Goal: Find specific page/section: Find specific page/section

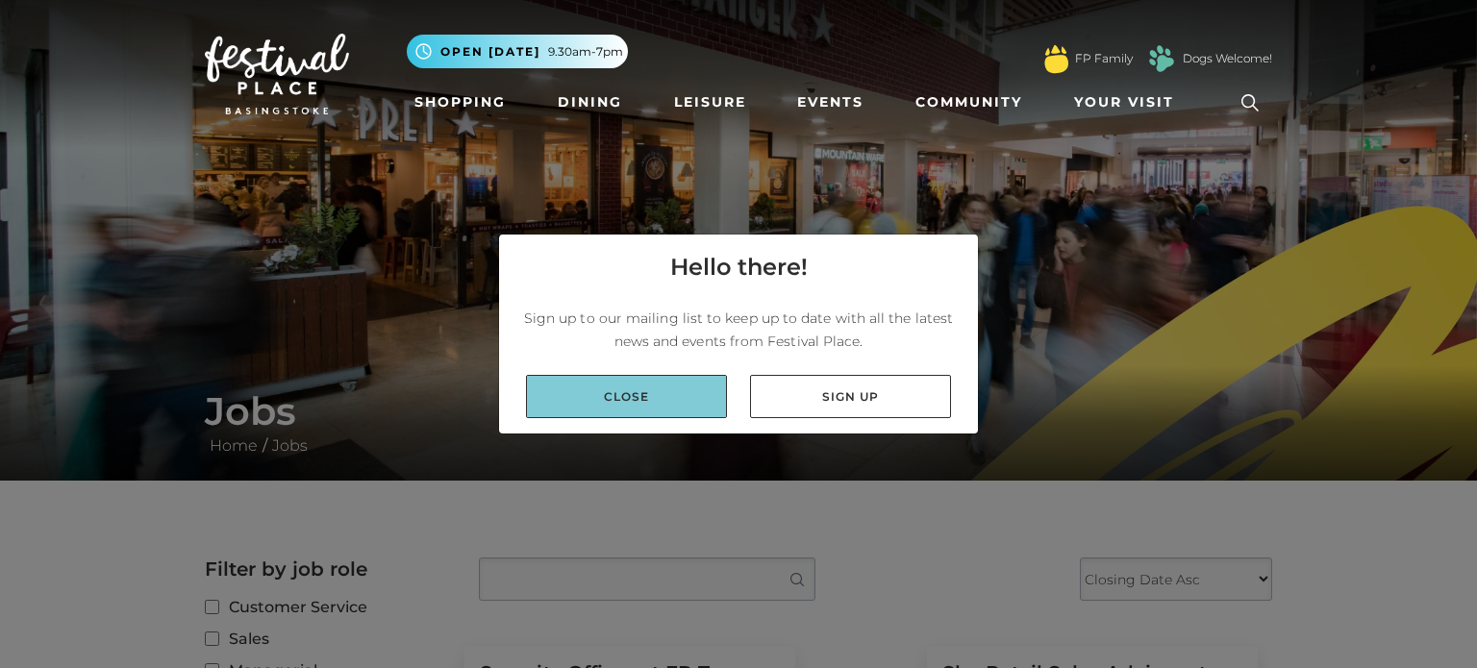
click at [667, 406] on link "Close" at bounding box center [626, 396] width 201 height 43
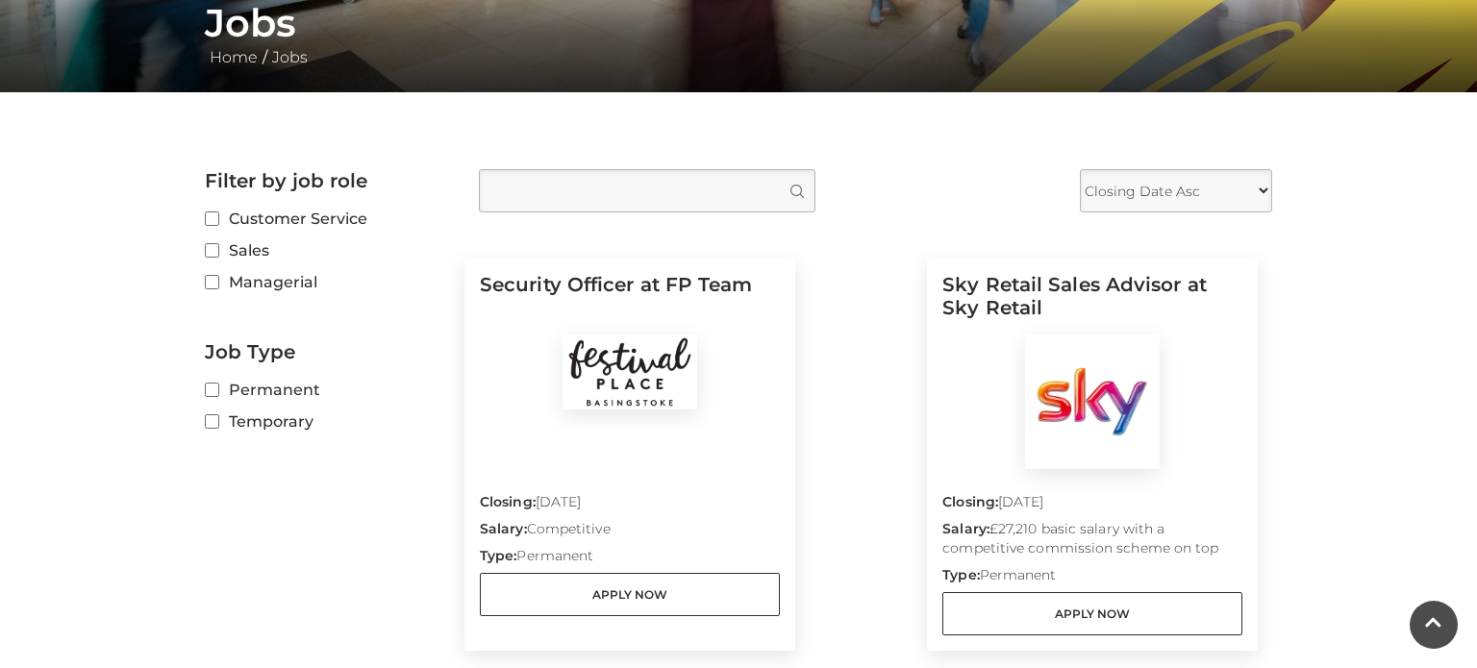
scroll to position [385, 0]
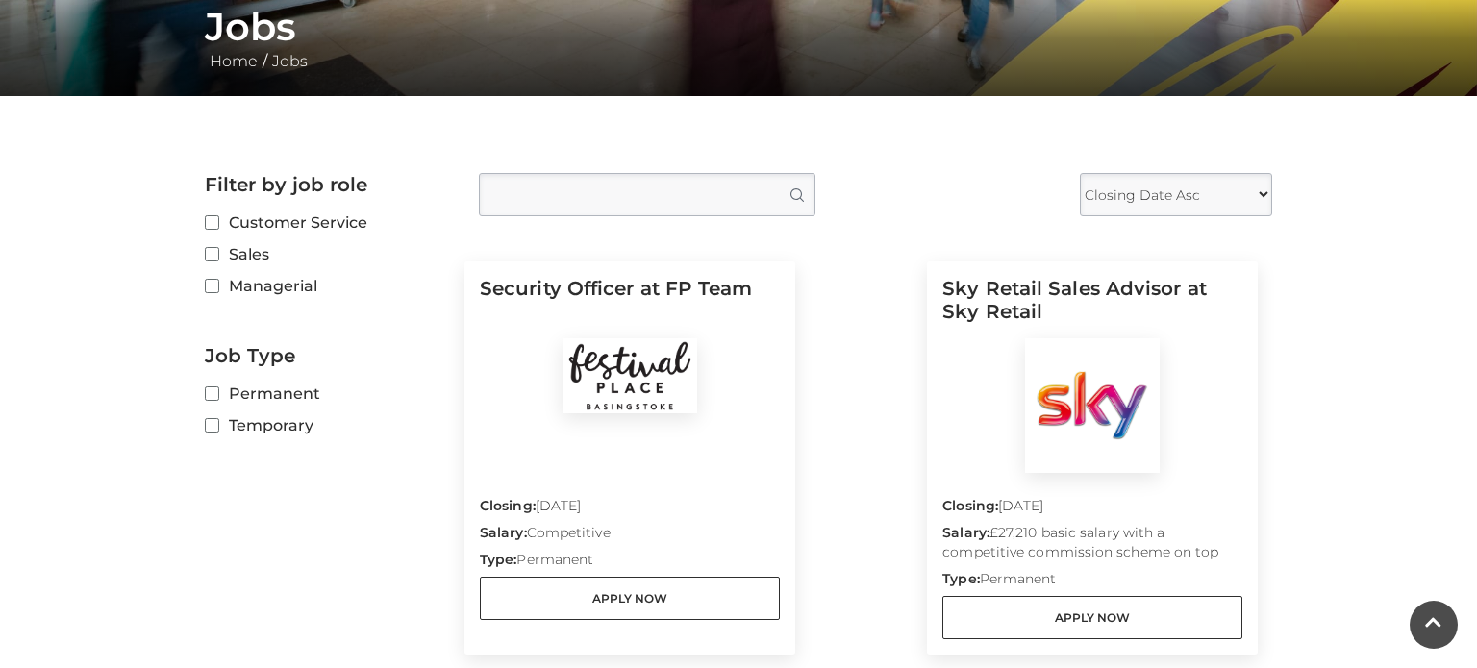
click at [216, 435] on label "Temporary" at bounding box center [327, 425] width 245 height 24
click at [216, 433] on input "Temporary" at bounding box center [211, 426] width 12 height 12
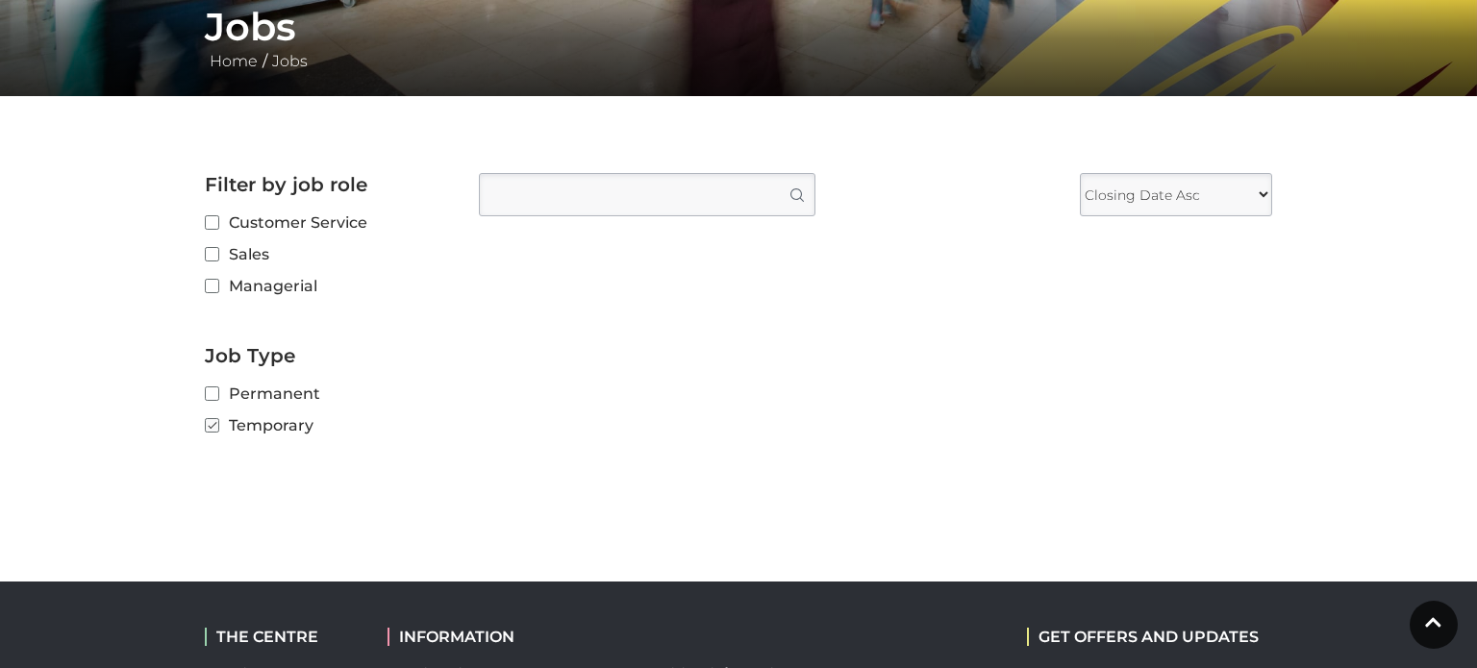
click at [280, 422] on label "Temporary" at bounding box center [327, 425] width 245 height 24
click at [217, 422] on input "Temporary" at bounding box center [211, 426] width 12 height 12
checkbox input "false"
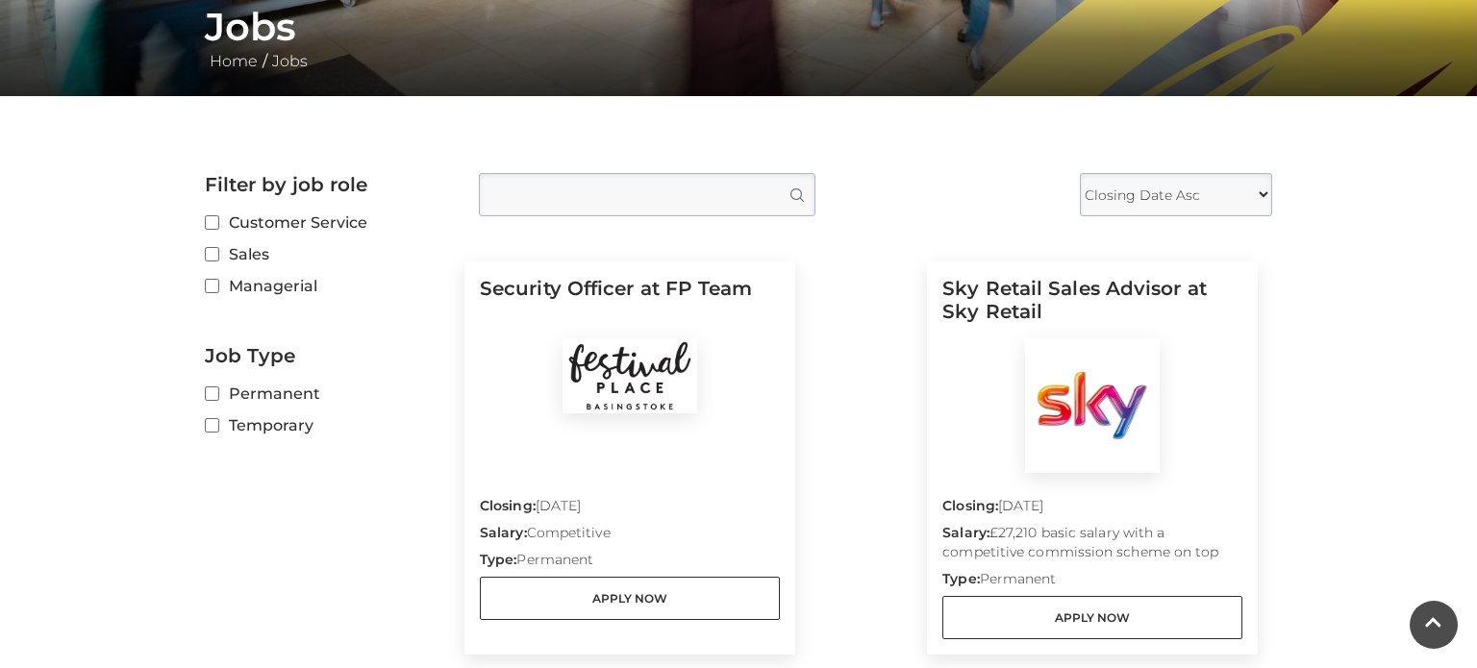
click at [1180, 201] on select "Closing Date Asc Closing Date Desc" at bounding box center [1176, 194] width 192 height 43
select select "DESC"
click at [1080, 173] on select "Closing Date Asc Closing Date Desc" at bounding box center [1176, 194] width 192 height 43
